Goal: Information Seeking & Learning: Stay updated

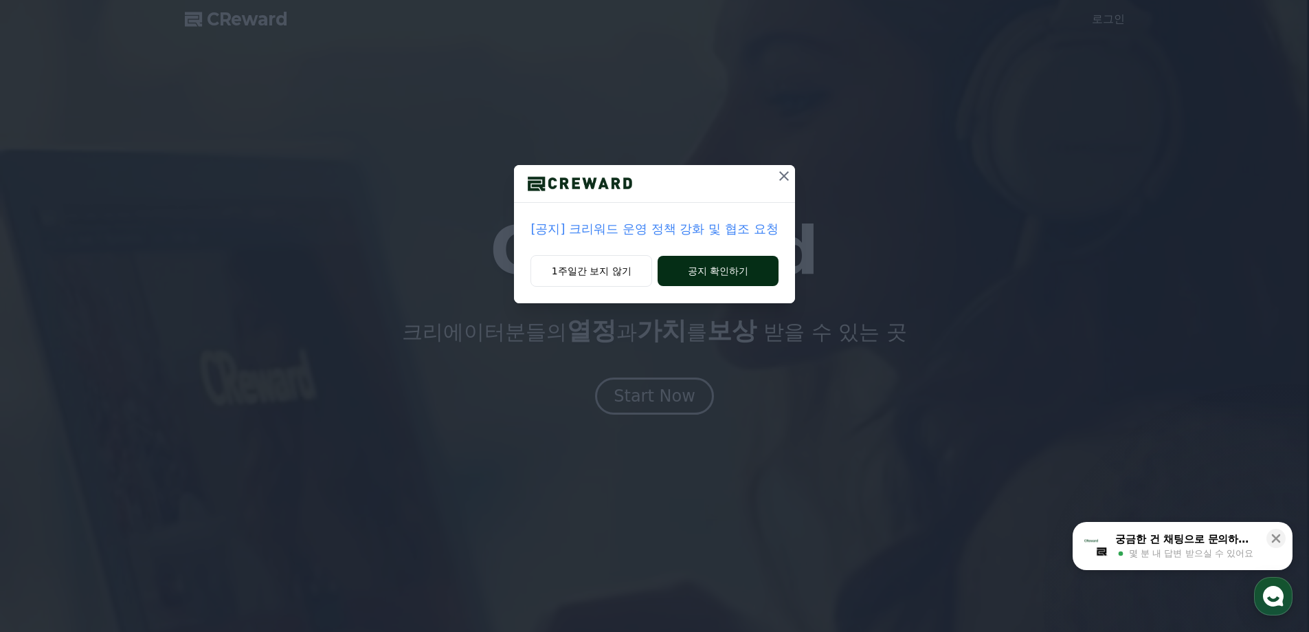
click at [701, 274] on button "공지 확인하기" at bounding box center [718, 271] width 120 height 30
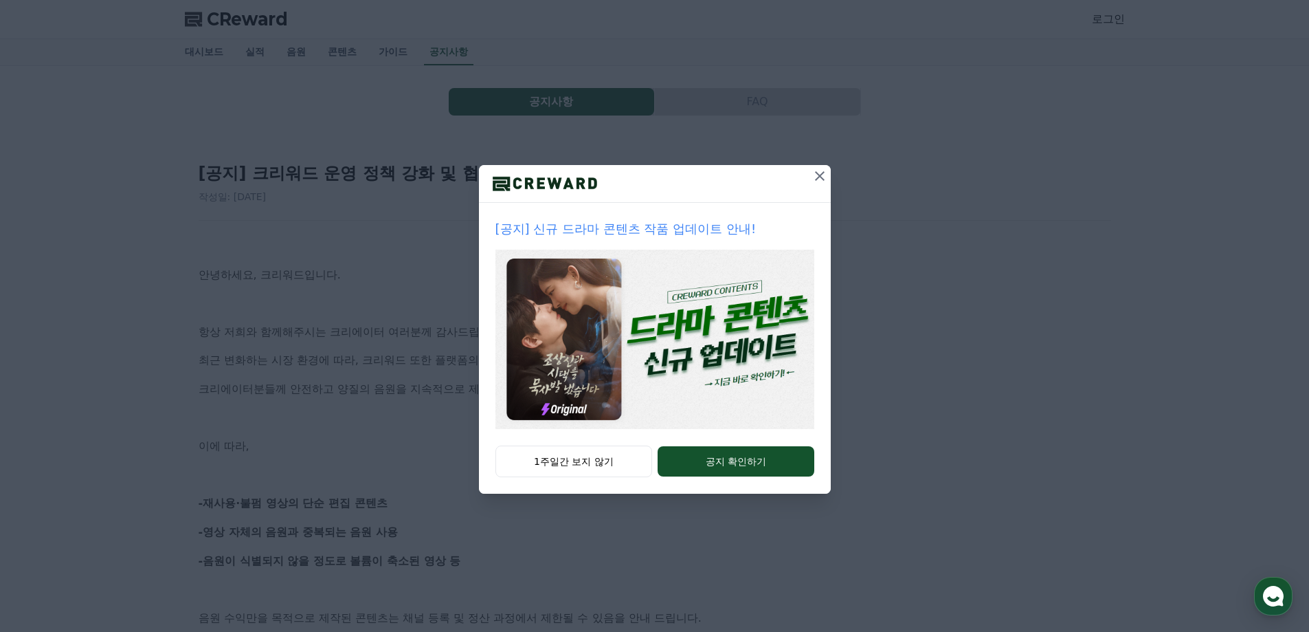
click at [825, 175] on icon at bounding box center [820, 176] width 16 height 16
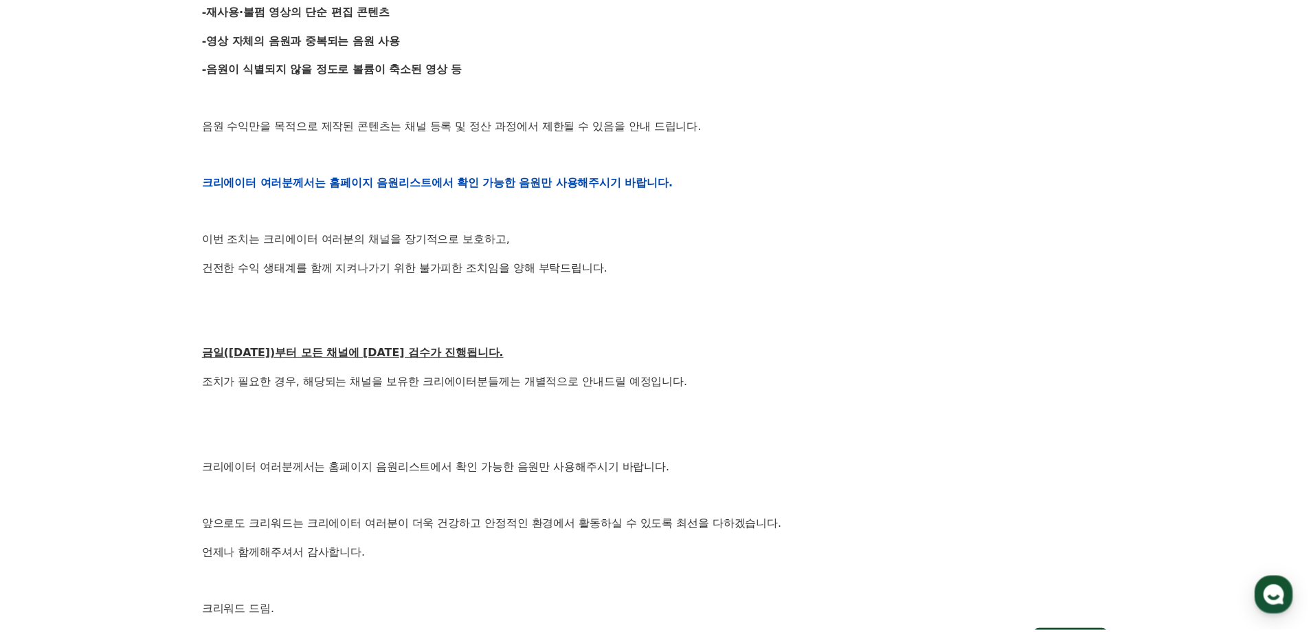
scroll to position [717, 0]
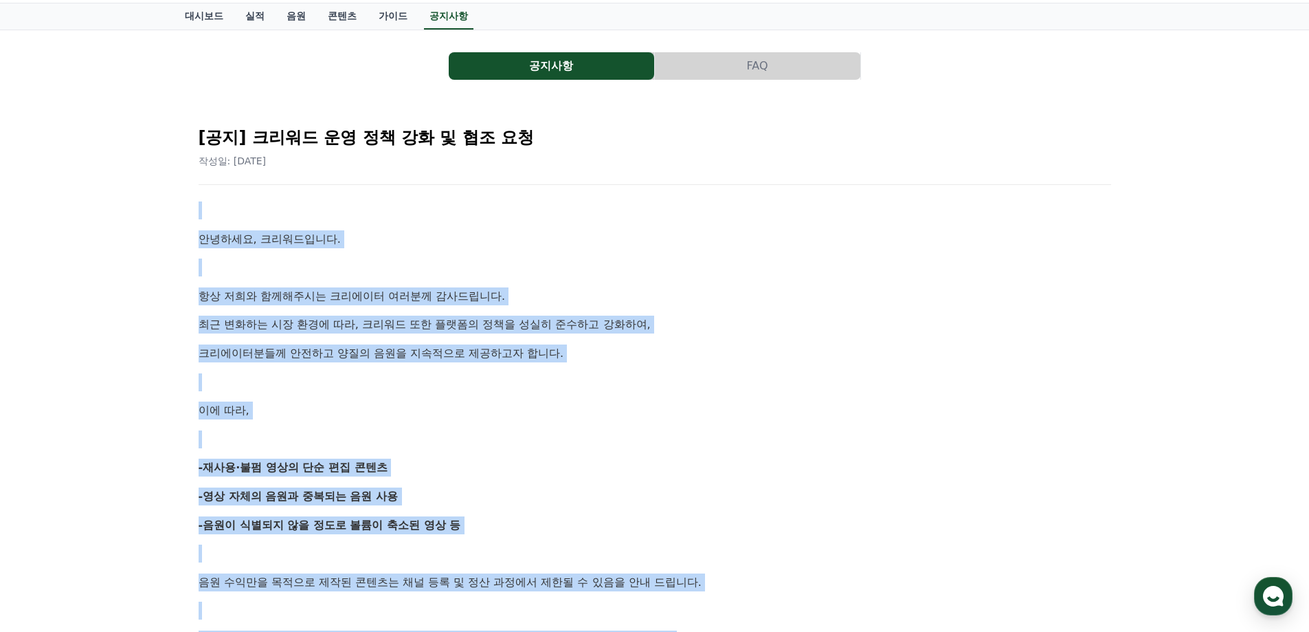
scroll to position [30, 0]
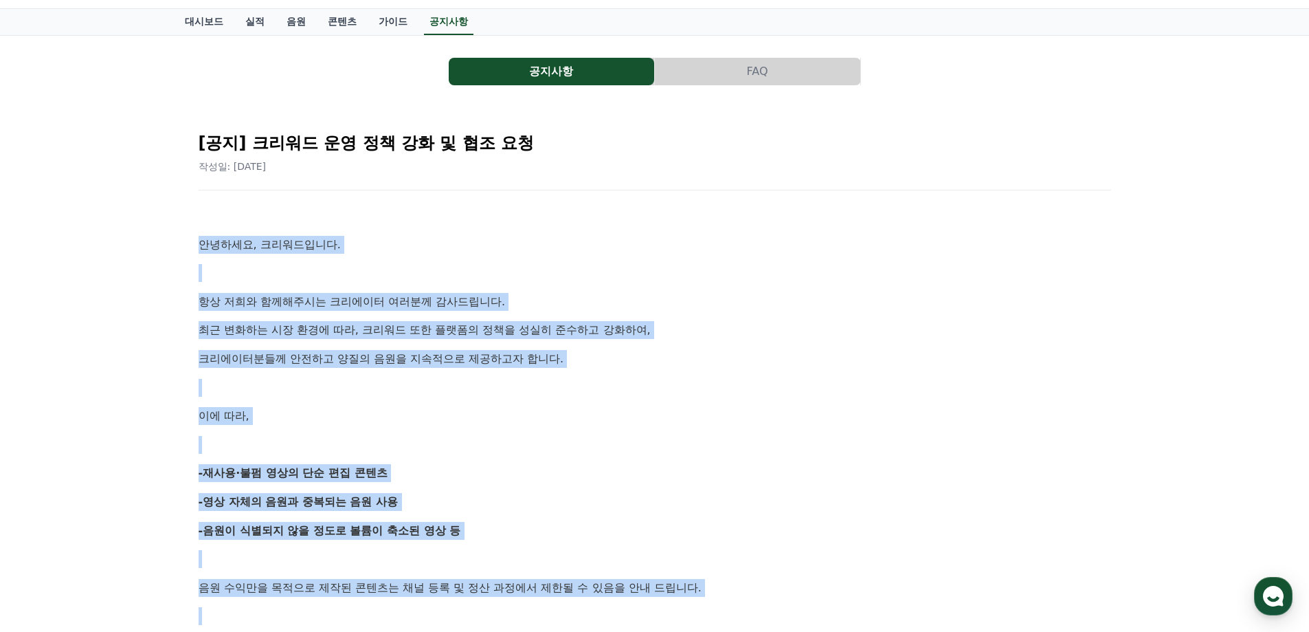
drag, startPoint x: 308, startPoint y: 371, endPoint x: 198, endPoint y: 234, distance: 176.0
click at [199, 234] on div "안녕하세요, 크리워드입니다. 항상 저희와 함께해주시는 크리에이터 여러분께 감사드립니다. 최근 변화하는 시장 환경에 따라, 크리워드 또한 플랫폼…" at bounding box center [655, 644] width 913 height 875
copy div "안녕하세요, 크리워드입니다. 항상 저희와 함께해주시는 크리에이터 여러분께 감사드립니다. 최근 변화하는 시장 환경에 따라, 크리워드 또한 플랫폼…"
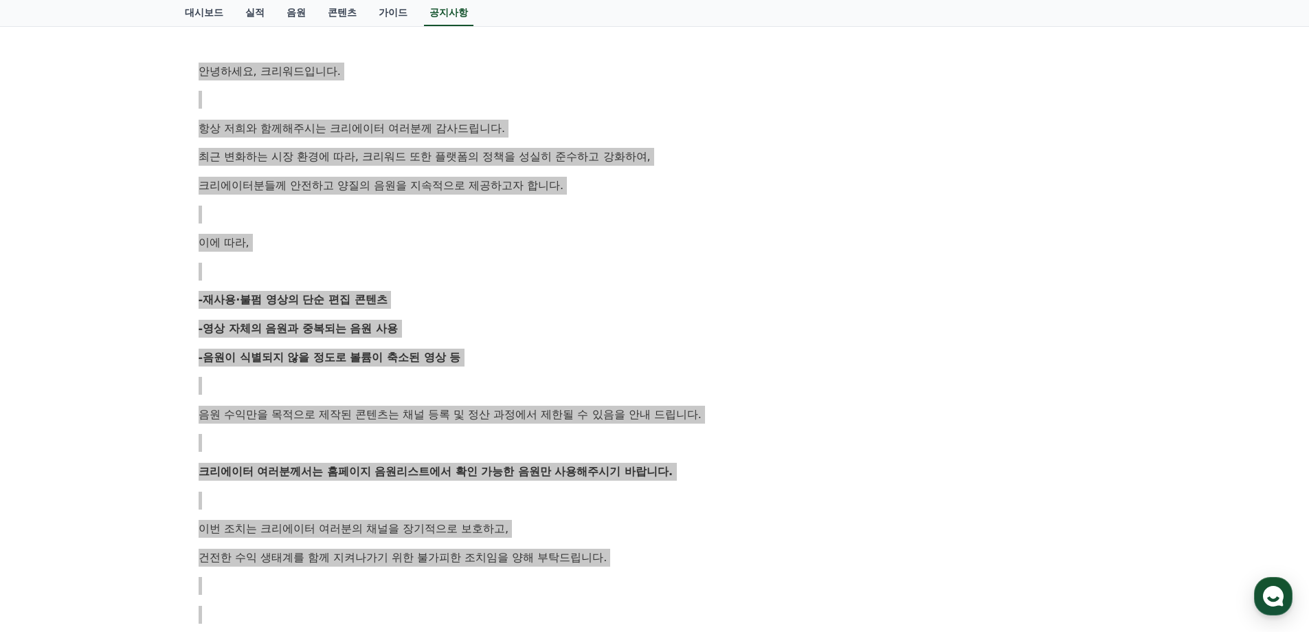
scroll to position [305, 0]
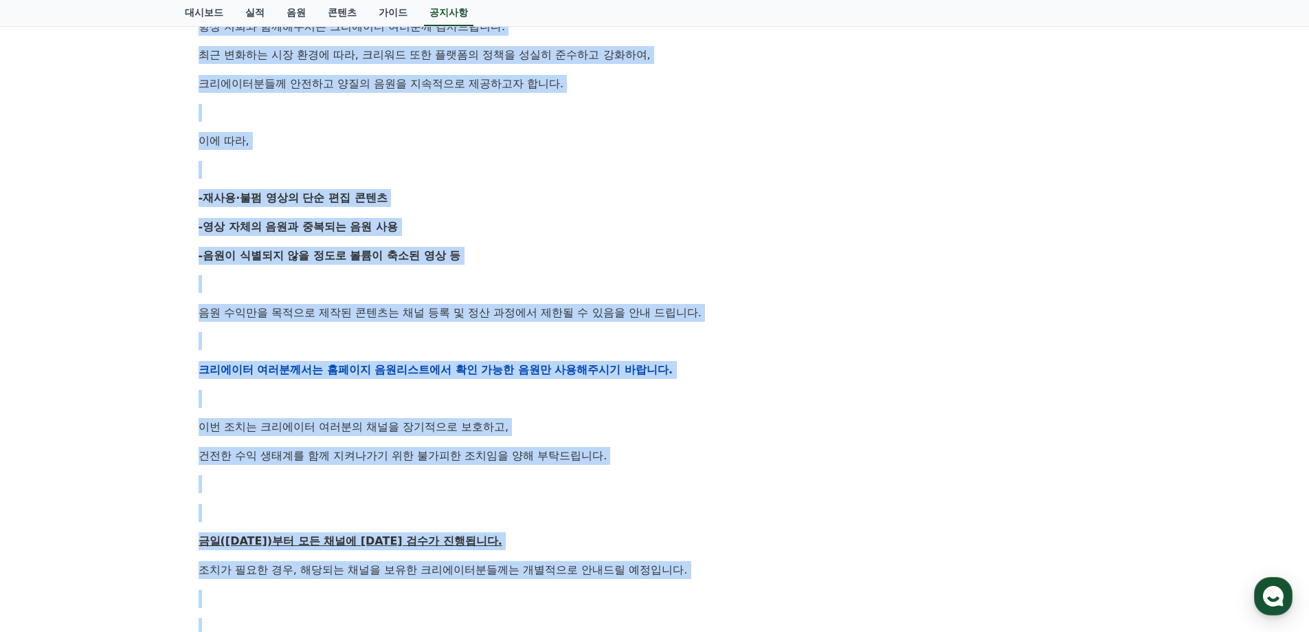
click at [647, 444] on div "안녕하세요, 크리워드입니다. 항상 저희와 함께해주시는 크리에이터 여러분께 감사드립니다. 최근 변화하는 시장 환경에 따라, 크리워드 또한 플랫폼…" at bounding box center [655, 369] width 913 height 875
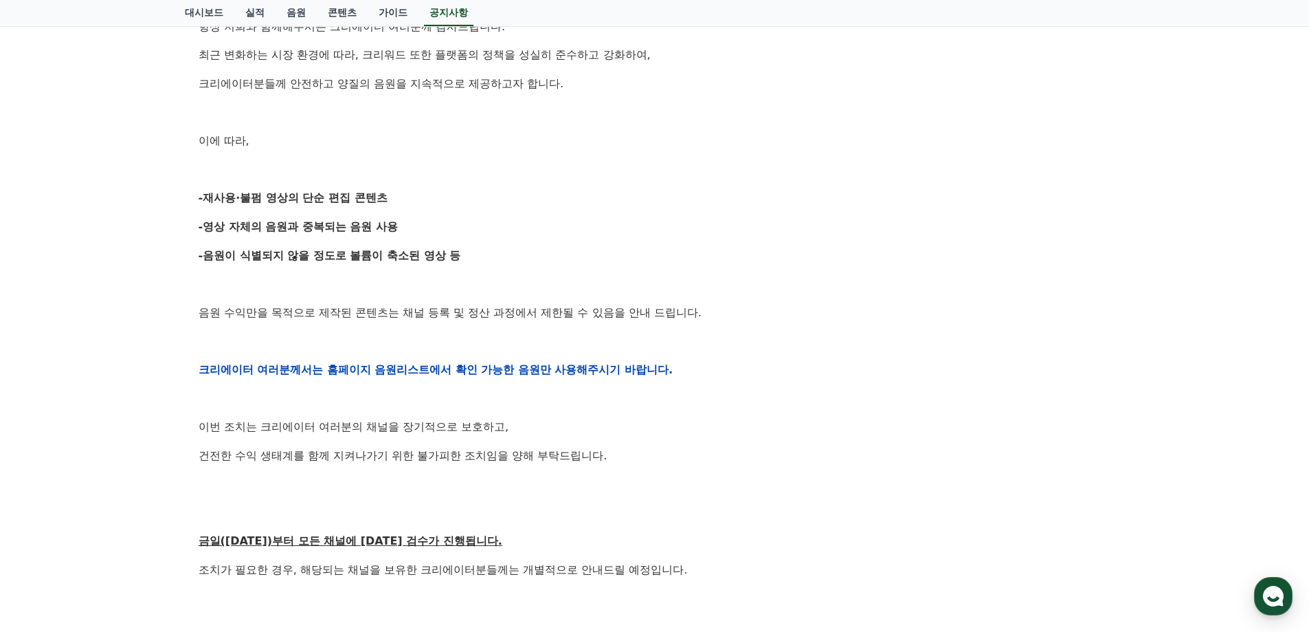
scroll to position [649, 0]
